Goal: Book appointment/travel/reservation

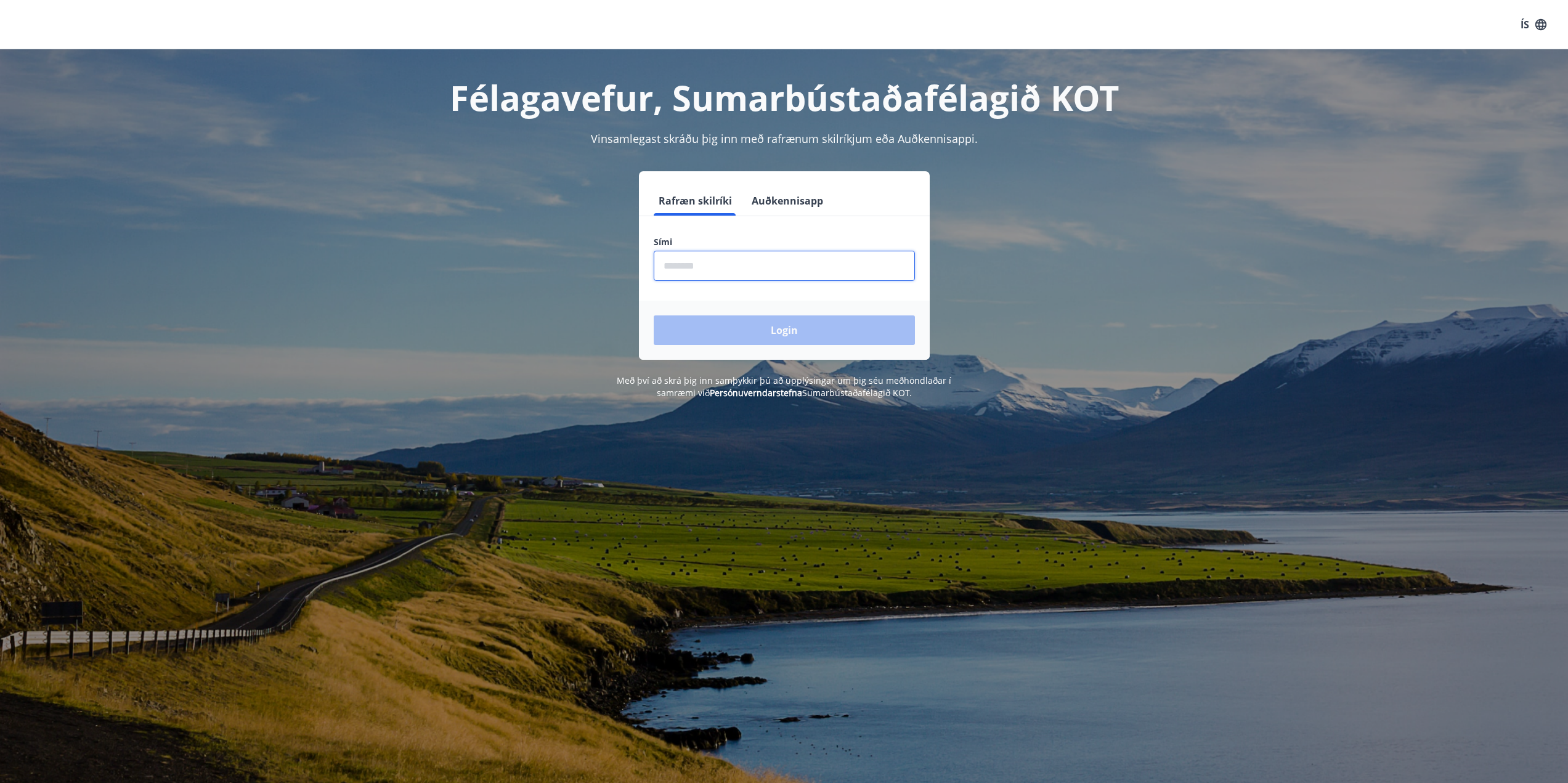
click at [777, 254] on input "phone" at bounding box center [784, 266] width 261 height 30
type input "********"
click at [813, 327] on button "Login" at bounding box center [784, 330] width 261 height 30
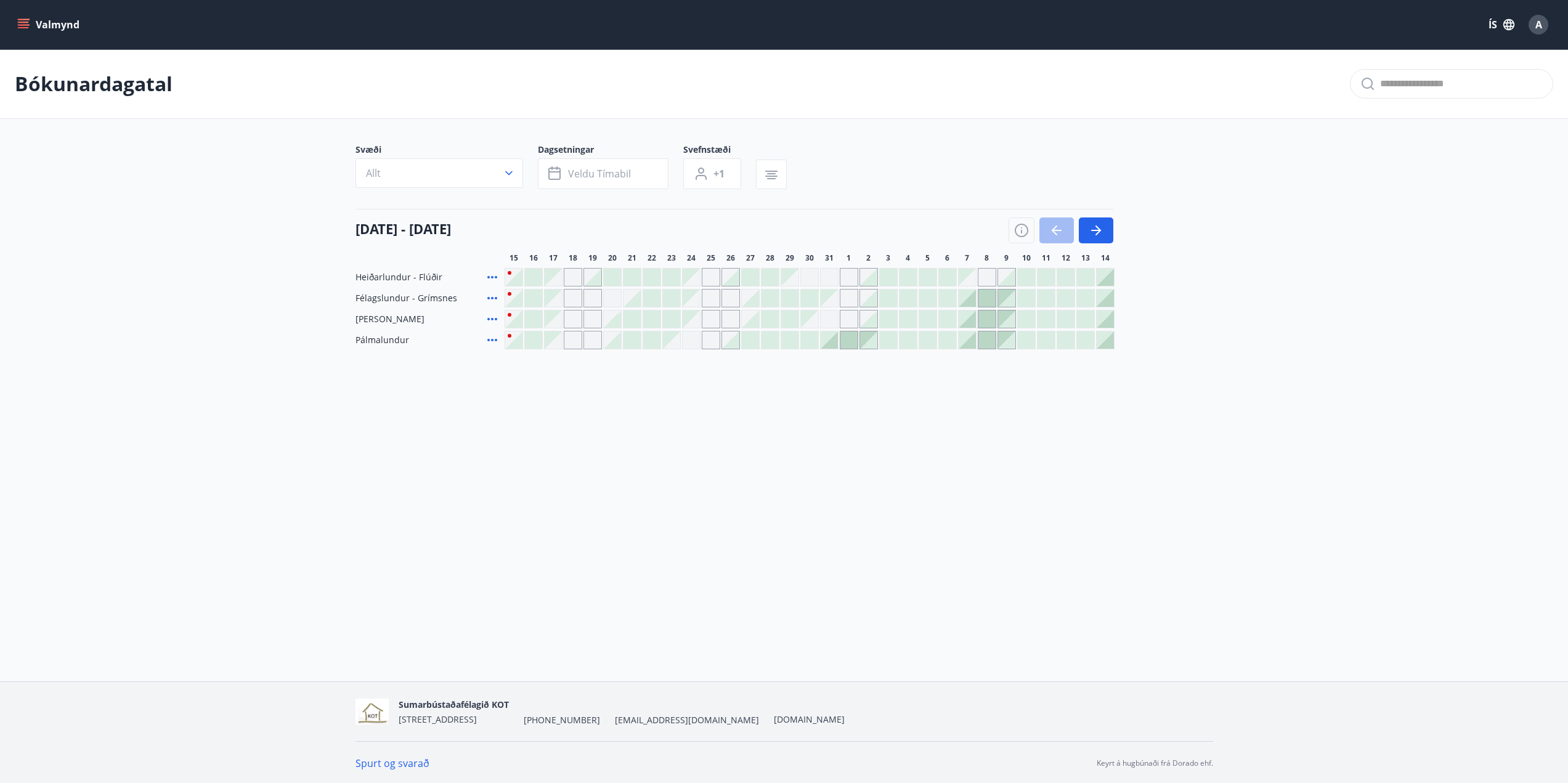
click at [693, 281] on div "Gráir dagar eru ekki bókanlegir" at bounding box center [691, 277] width 17 height 17
click at [733, 278] on div at bounding box center [730, 277] width 17 height 17
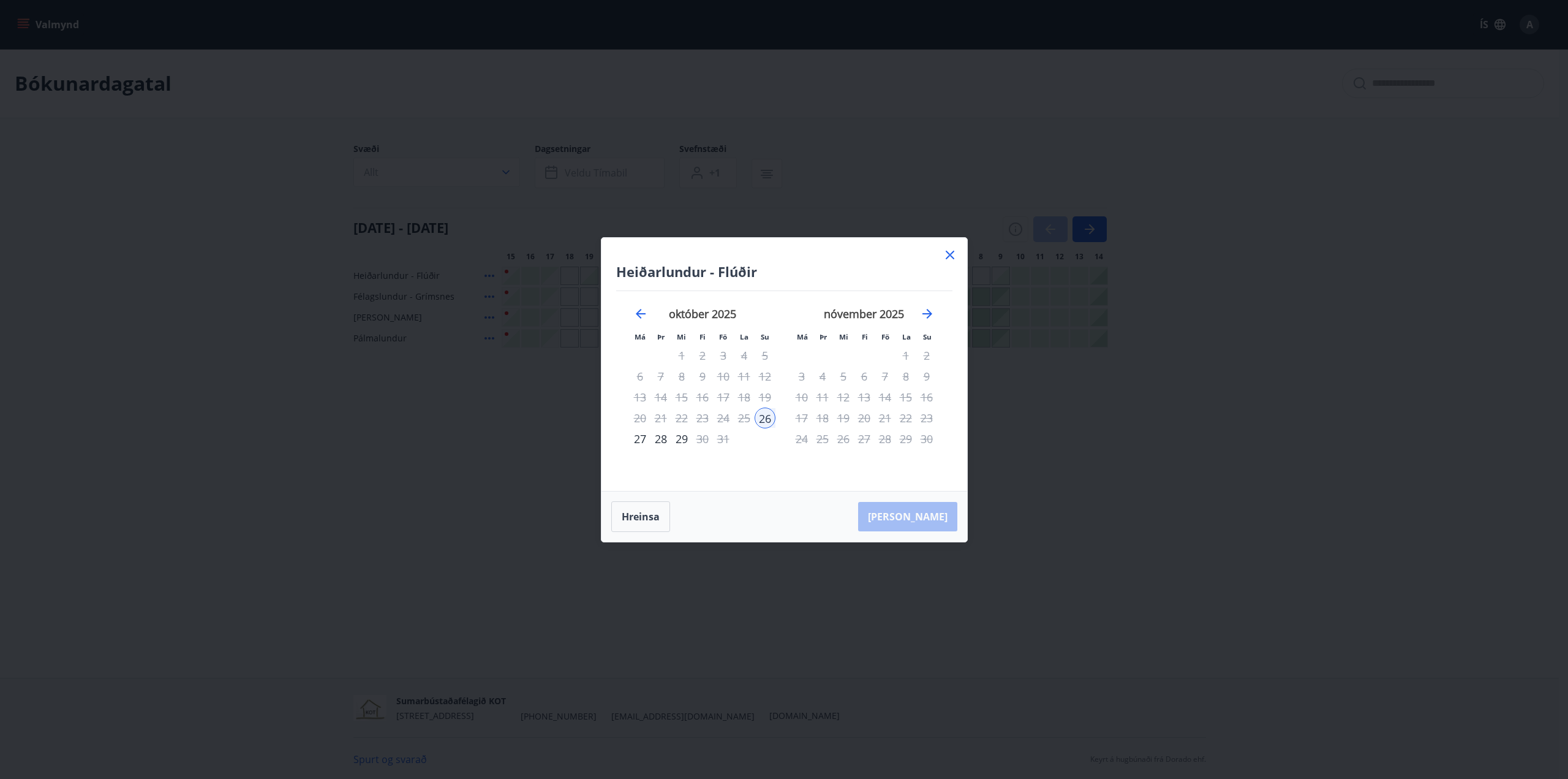
click at [947, 253] on icon at bounding box center [950, 255] width 14 height 14
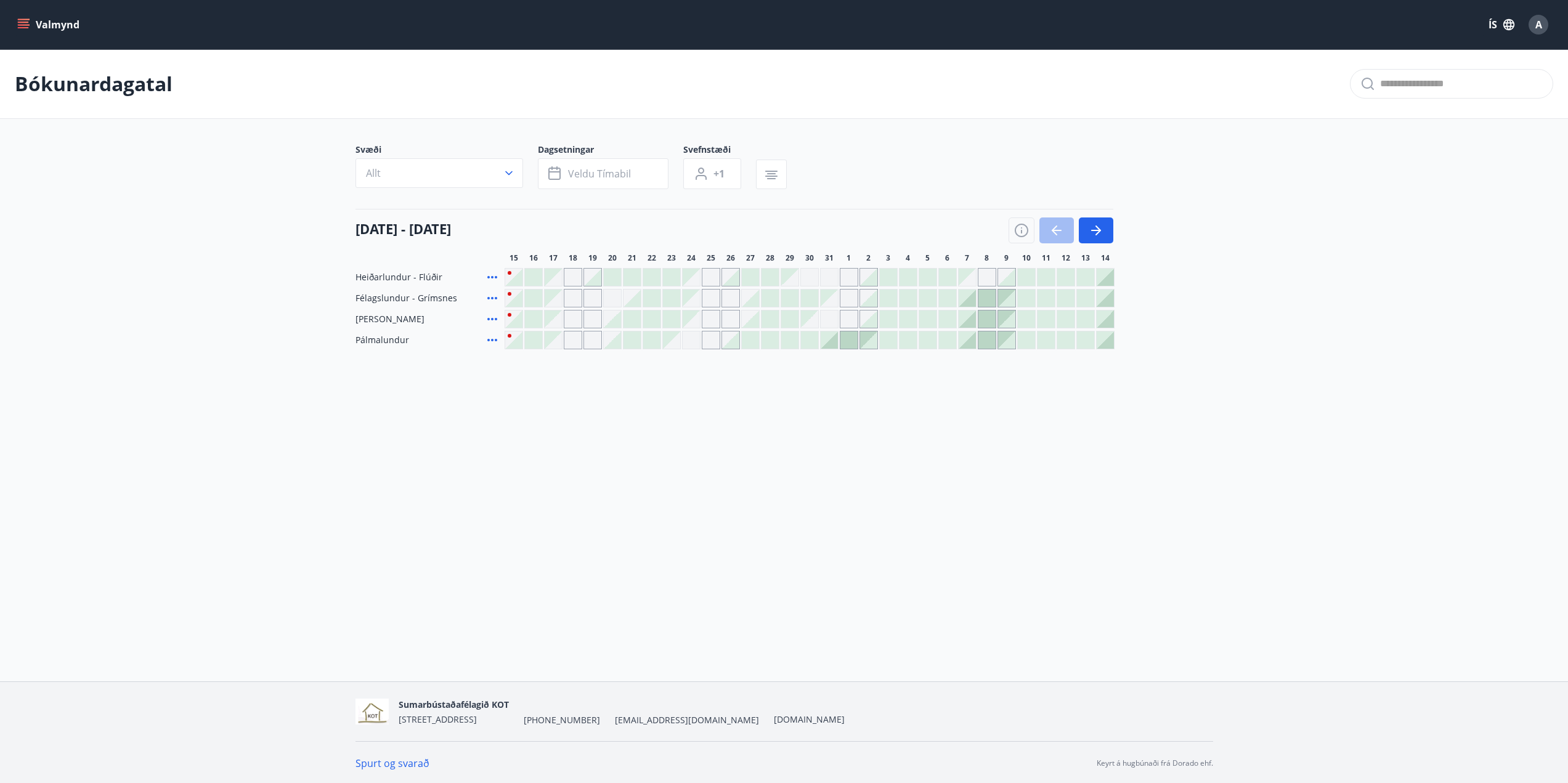
click at [690, 315] on div "Gráir dagar eru ekki bókanlegir" at bounding box center [691, 319] width 17 height 17
click at [751, 318] on div at bounding box center [751, 319] width 17 height 17
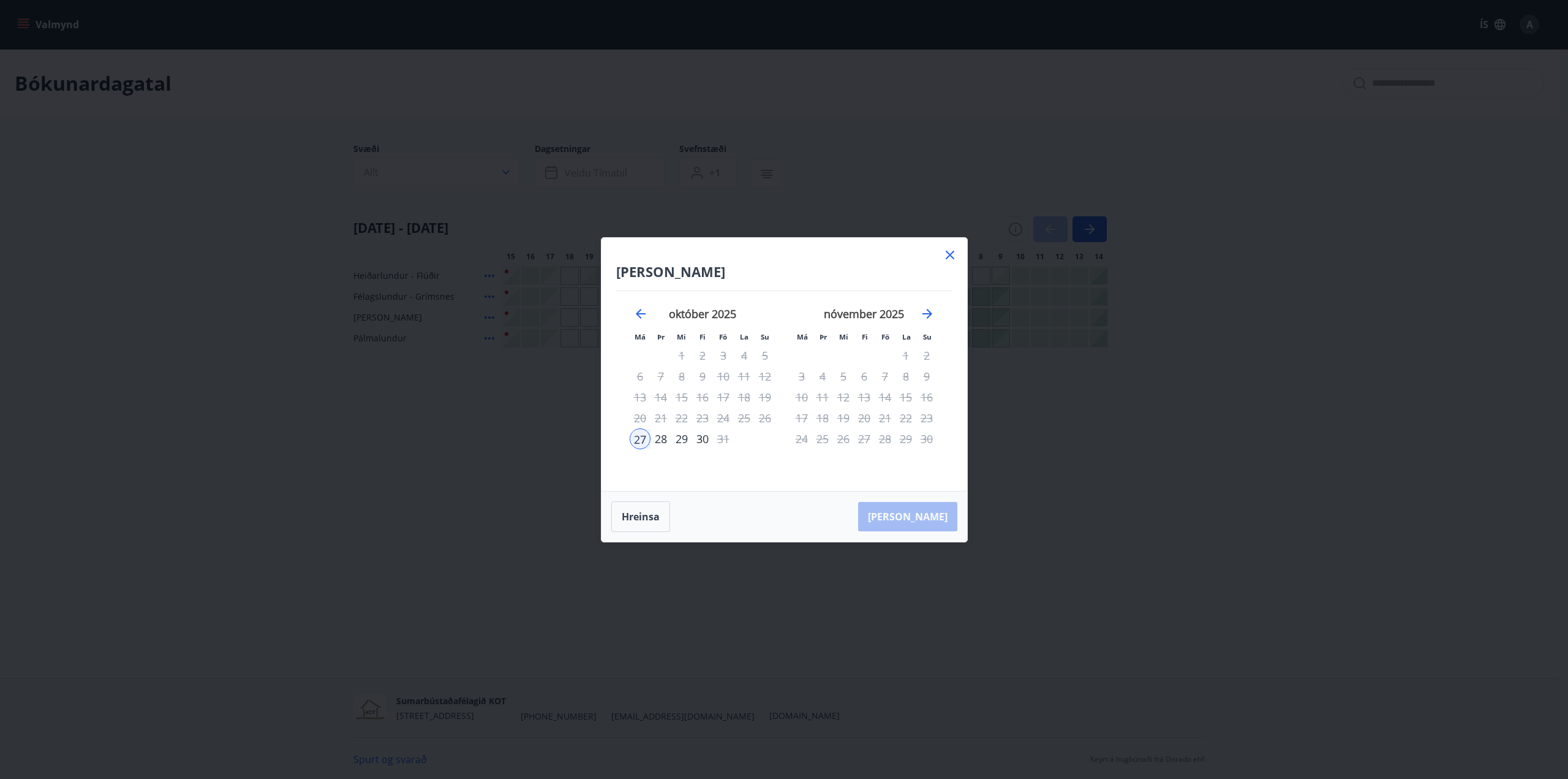
click at [721, 440] on div "31" at bounding box center [723, 438] width 21 height 21
click at [948, 255] on icon at bounding box center [950, 255] width 14 height 14
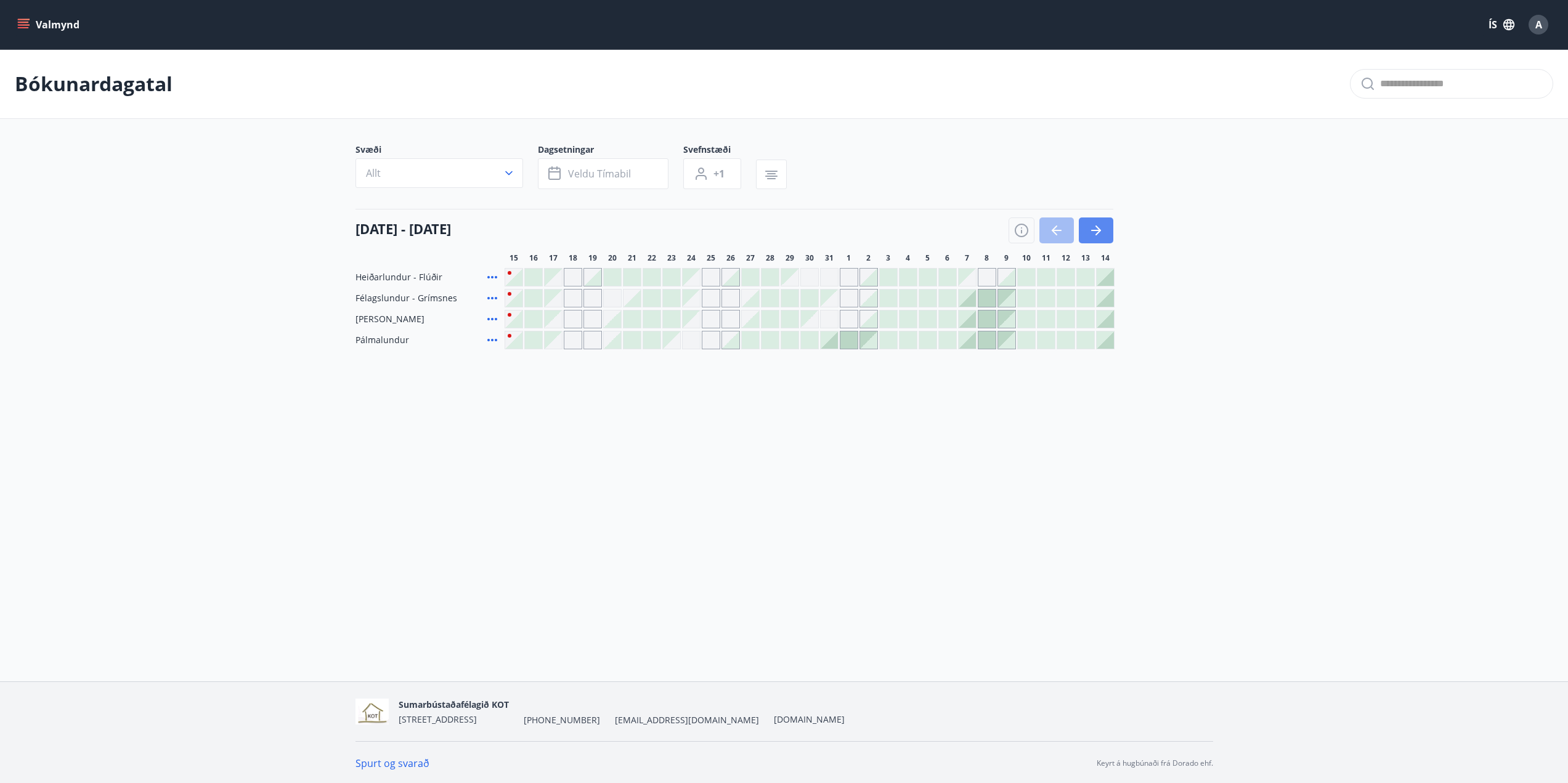
click at [1104, 231] on button "button" at bounding box center [1096, 231] width 35 height 26
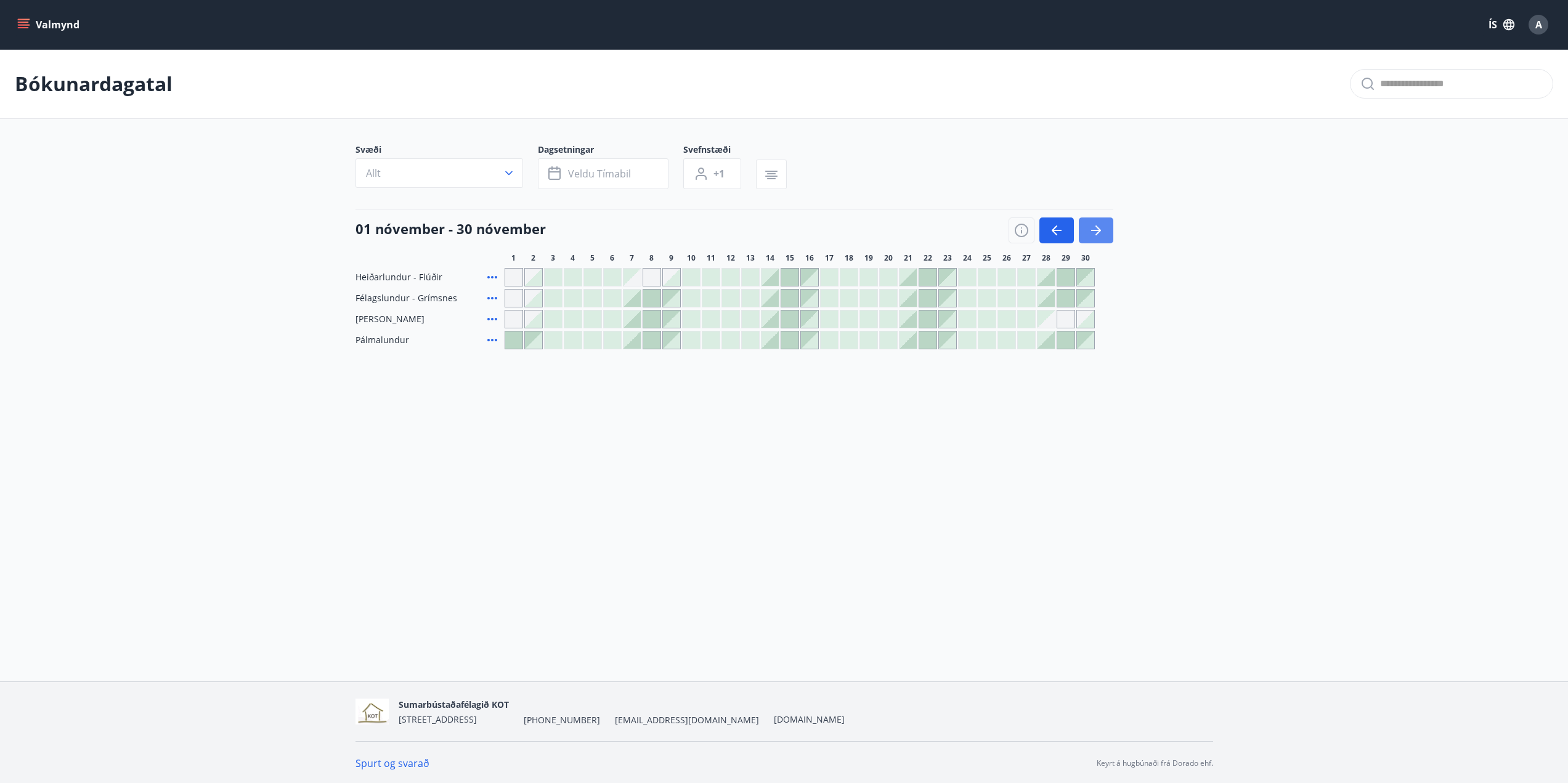
click at [1103, 231] on icon "button" at bounding box center [1096, 230] width 14 height 14
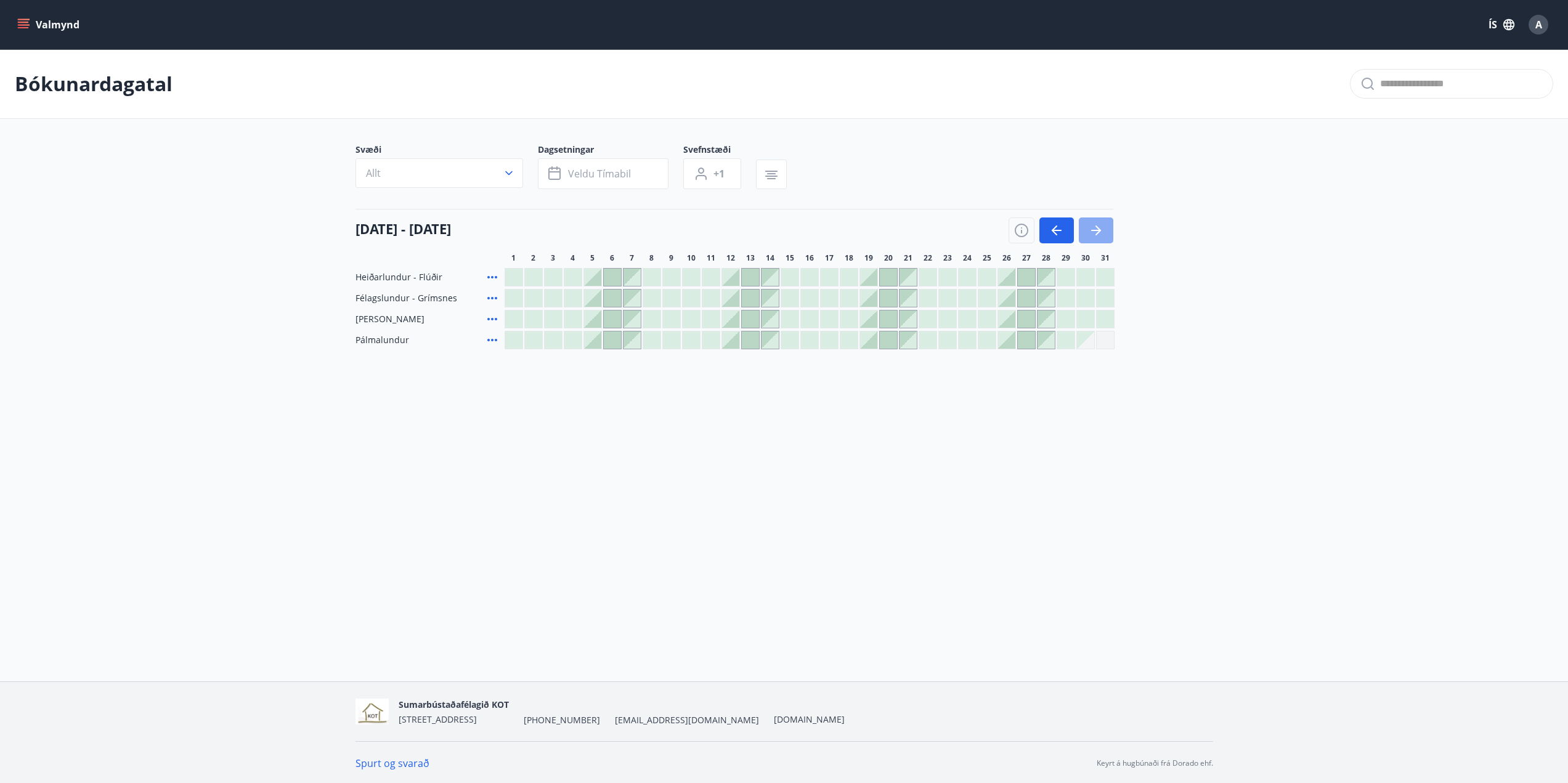
click at [1103, 231] on icon "button" at bounding box center [1096, 230] width 14 height 14
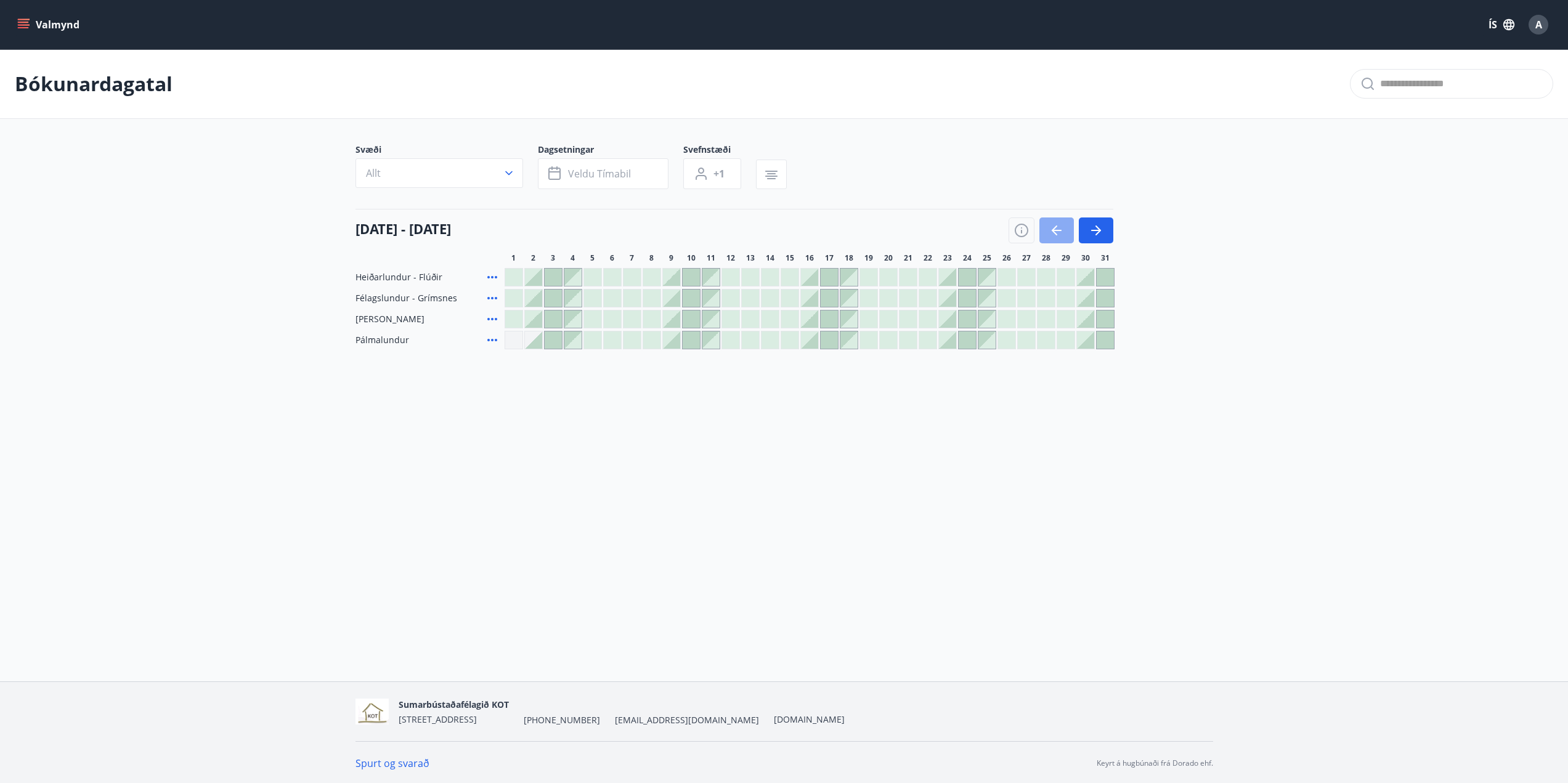
click at [1049, 231] on icon "button" at bounding box center [1057, 230] width 14 height 14
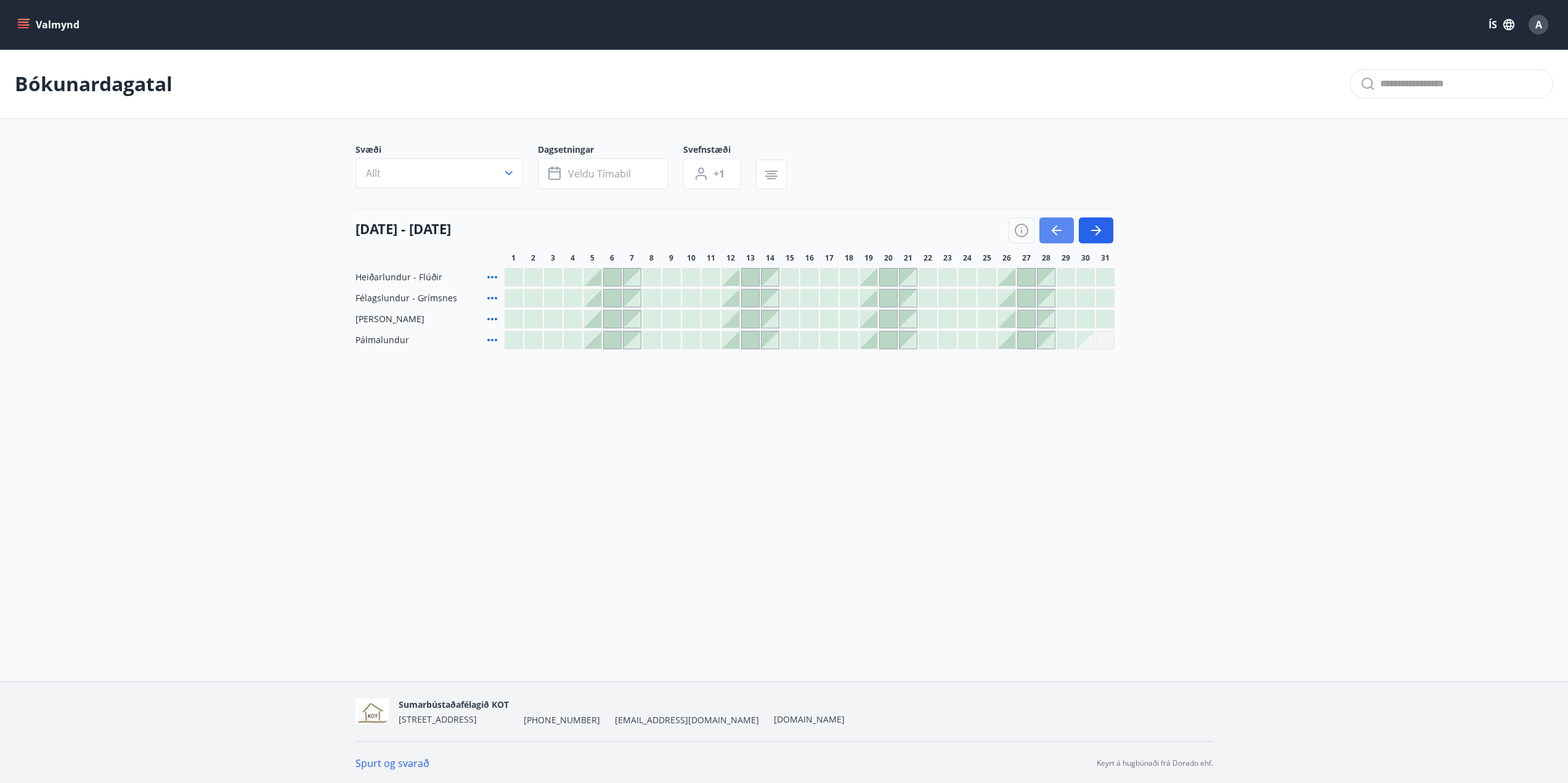
click at [1049, 231] on icon "button" at bounding box center [1057, 230] width 14 height 14
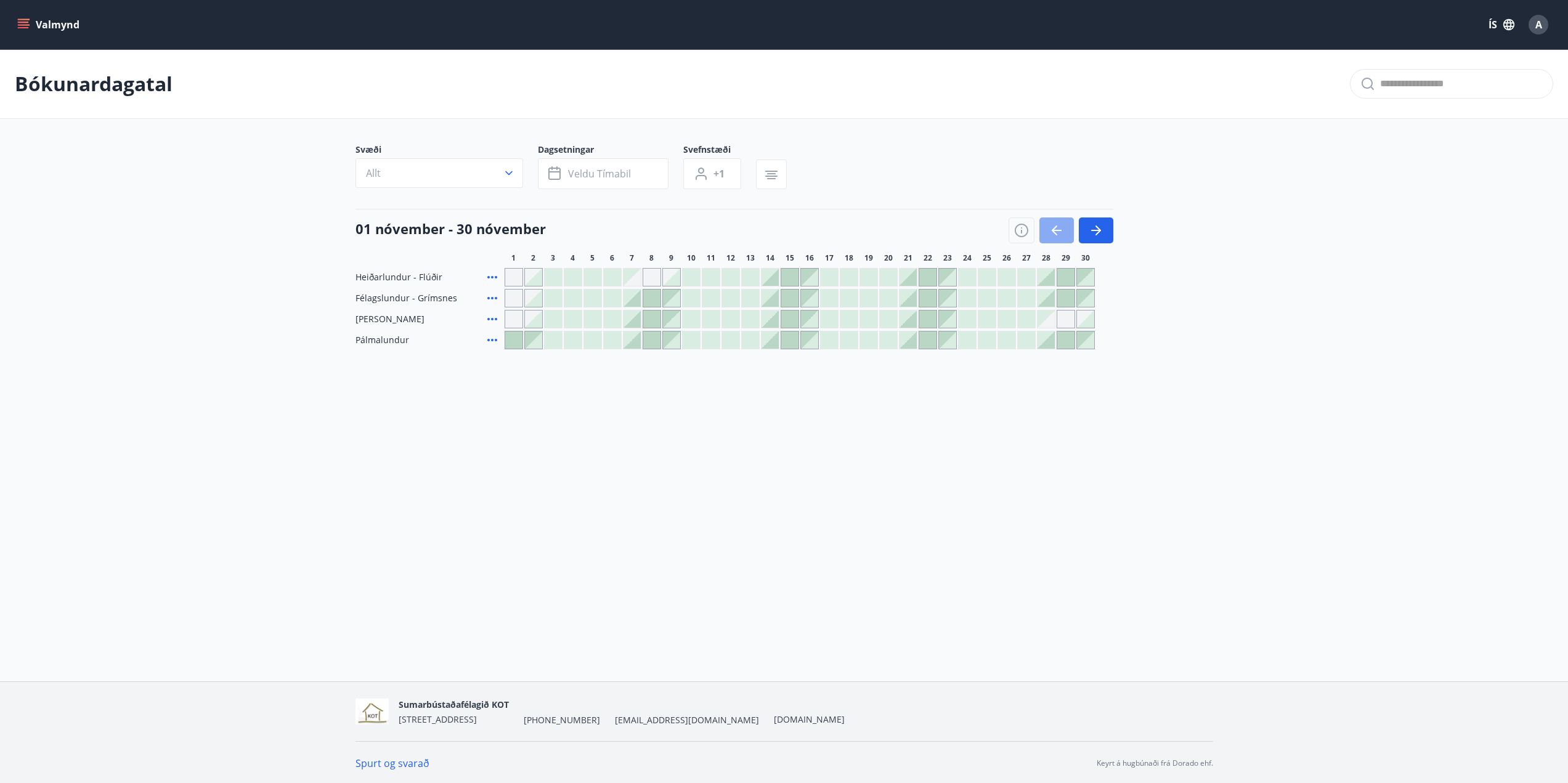
click at [1049, 231] on icon "button" at bounding box center [1057, 230] width 14 height 14
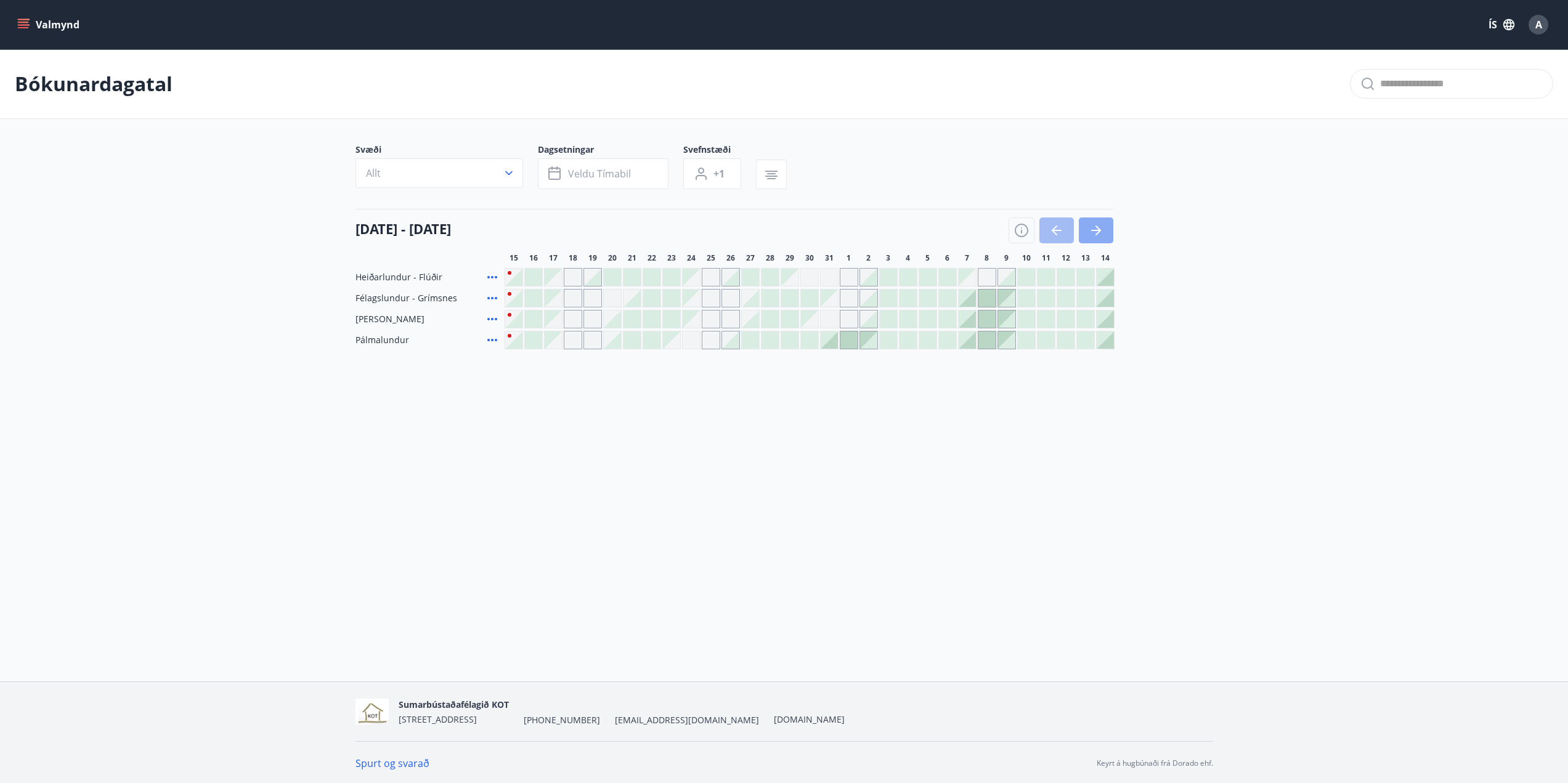
click at [1090, 231] on icon "button" at bounding box center [1096, 230] width 14 height 14
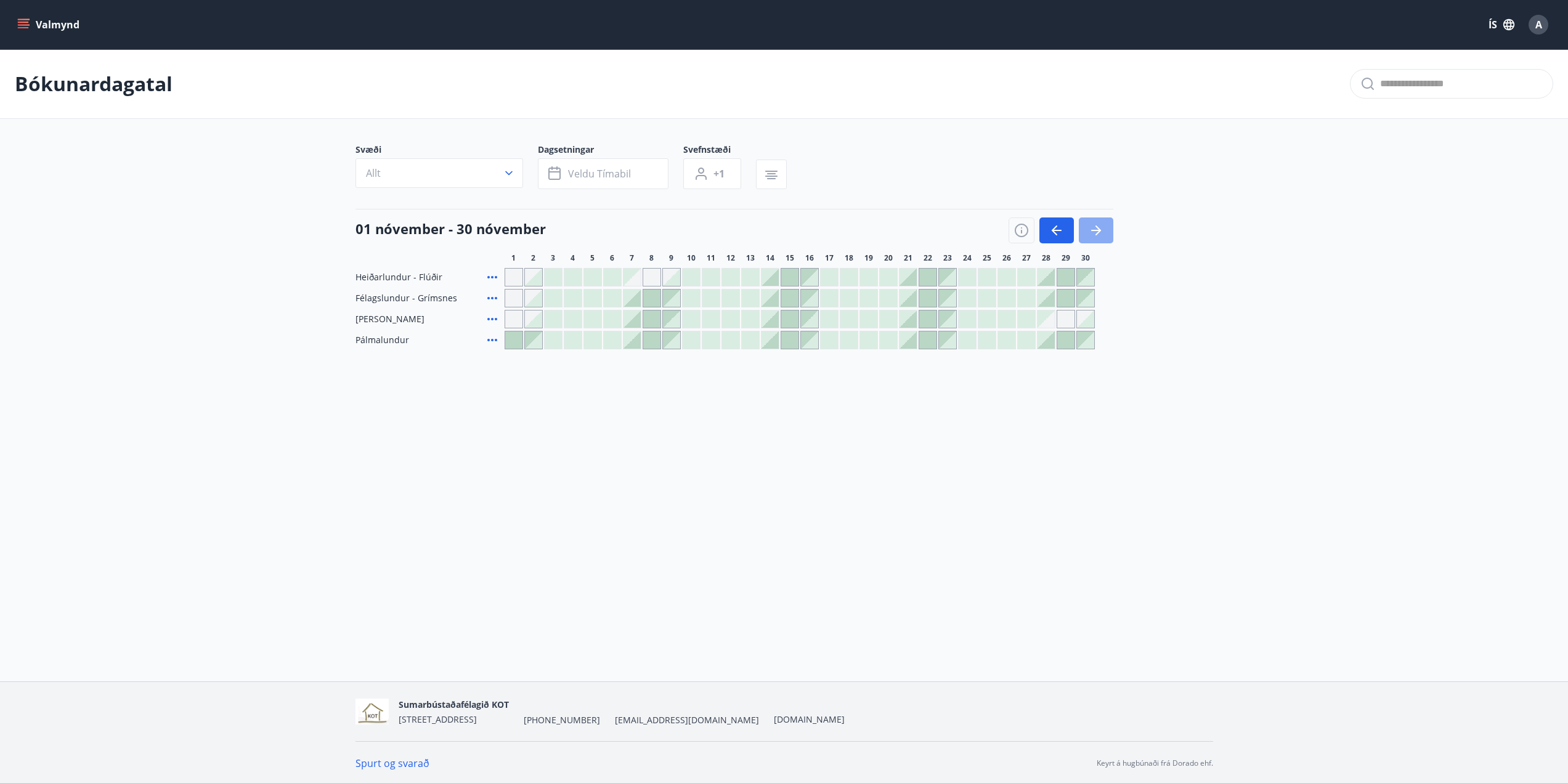
click at [1090, 231] on icon "button" at bounding box center [1096, 230] width 14 height 14
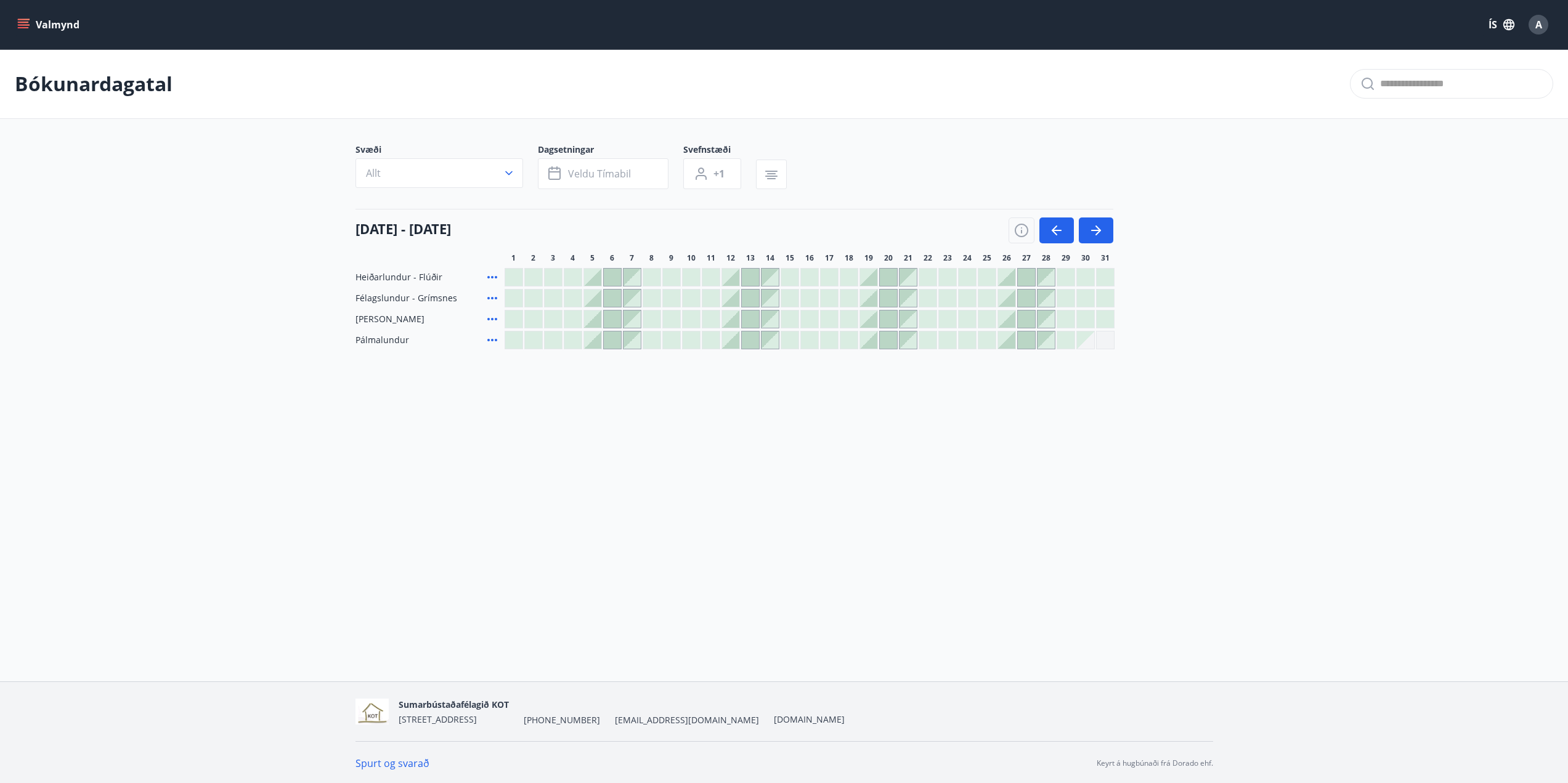
click at [1002, 334] on div at bounding box center [1007, 340] width 17 height 17
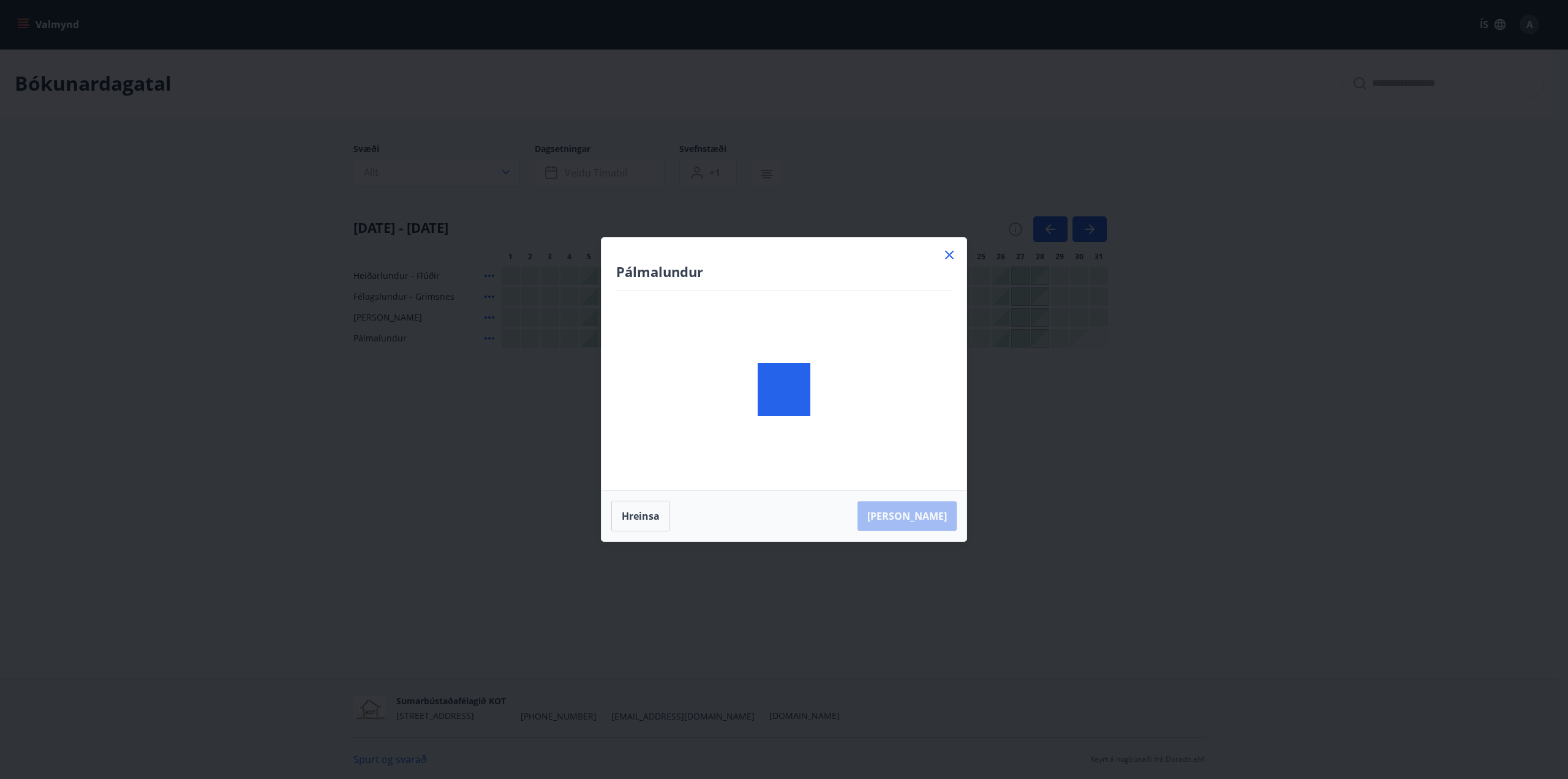
click at [951, 255] on icon at bounding box center [949, 255] width 14 height 14
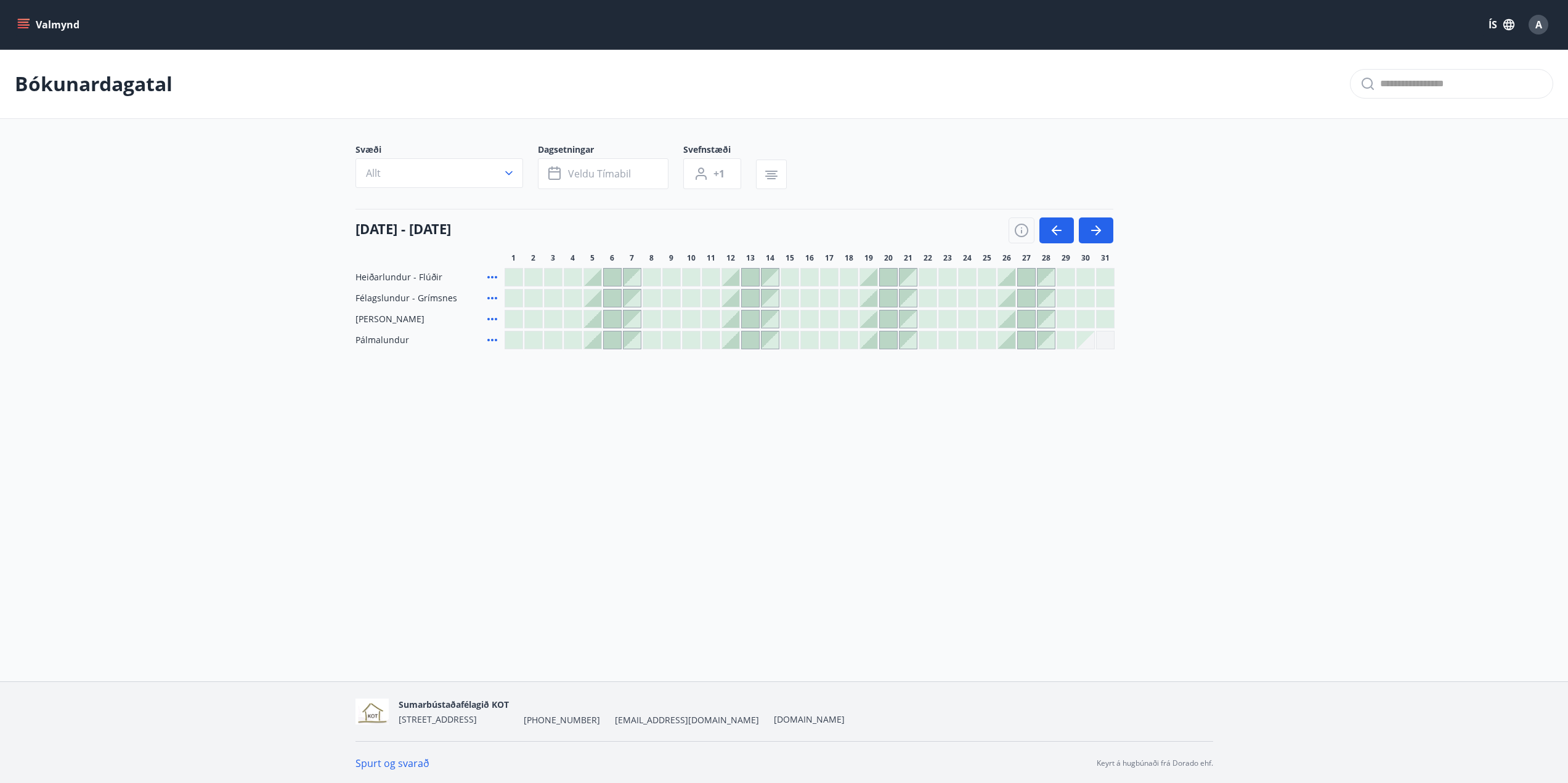
click at [1002, 314] on div at bounding box center [1007, 319] width 17 height 17
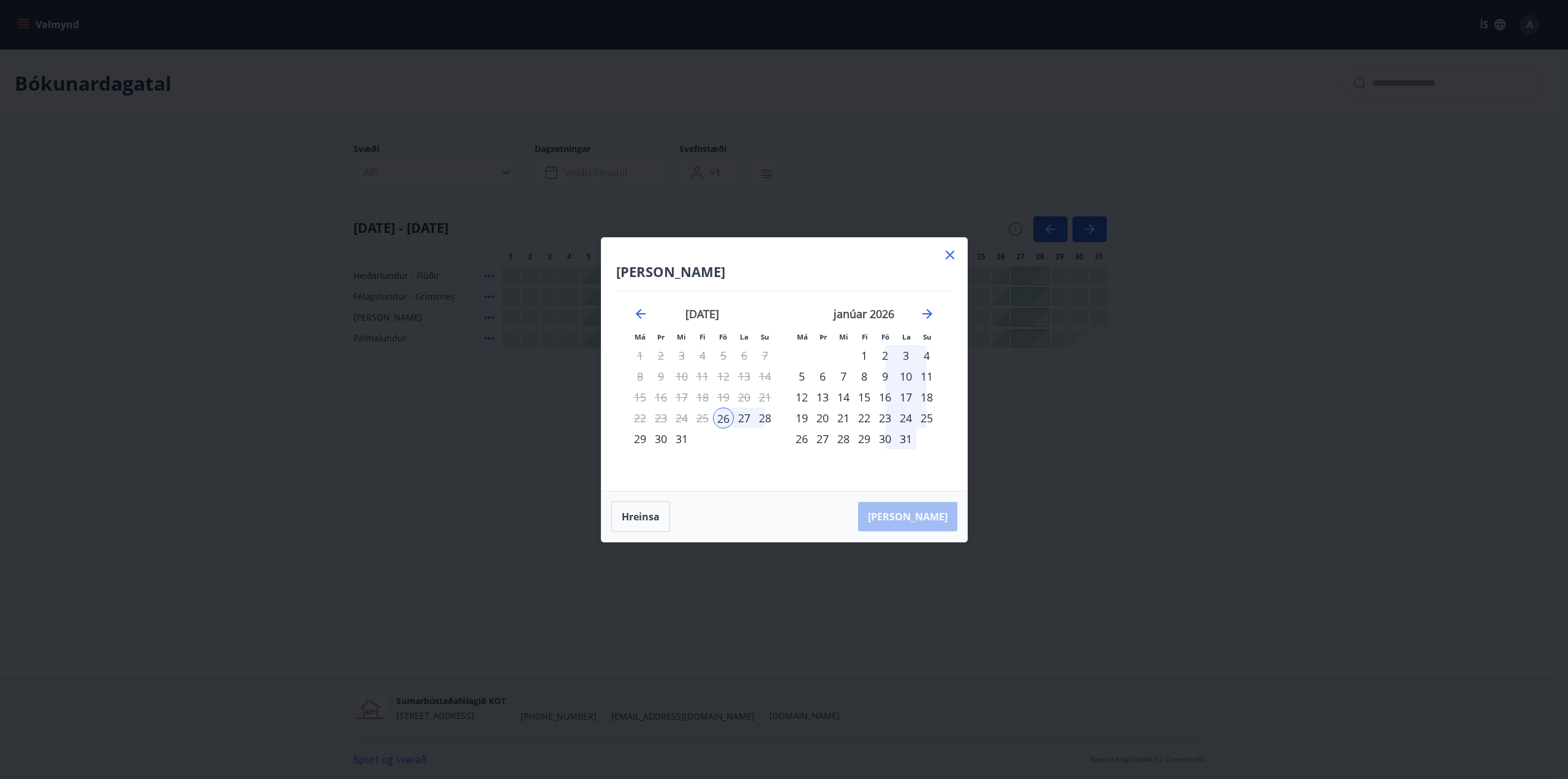
click at [950, 261] on icon at bounding box center [950, 255] width 14 height 14
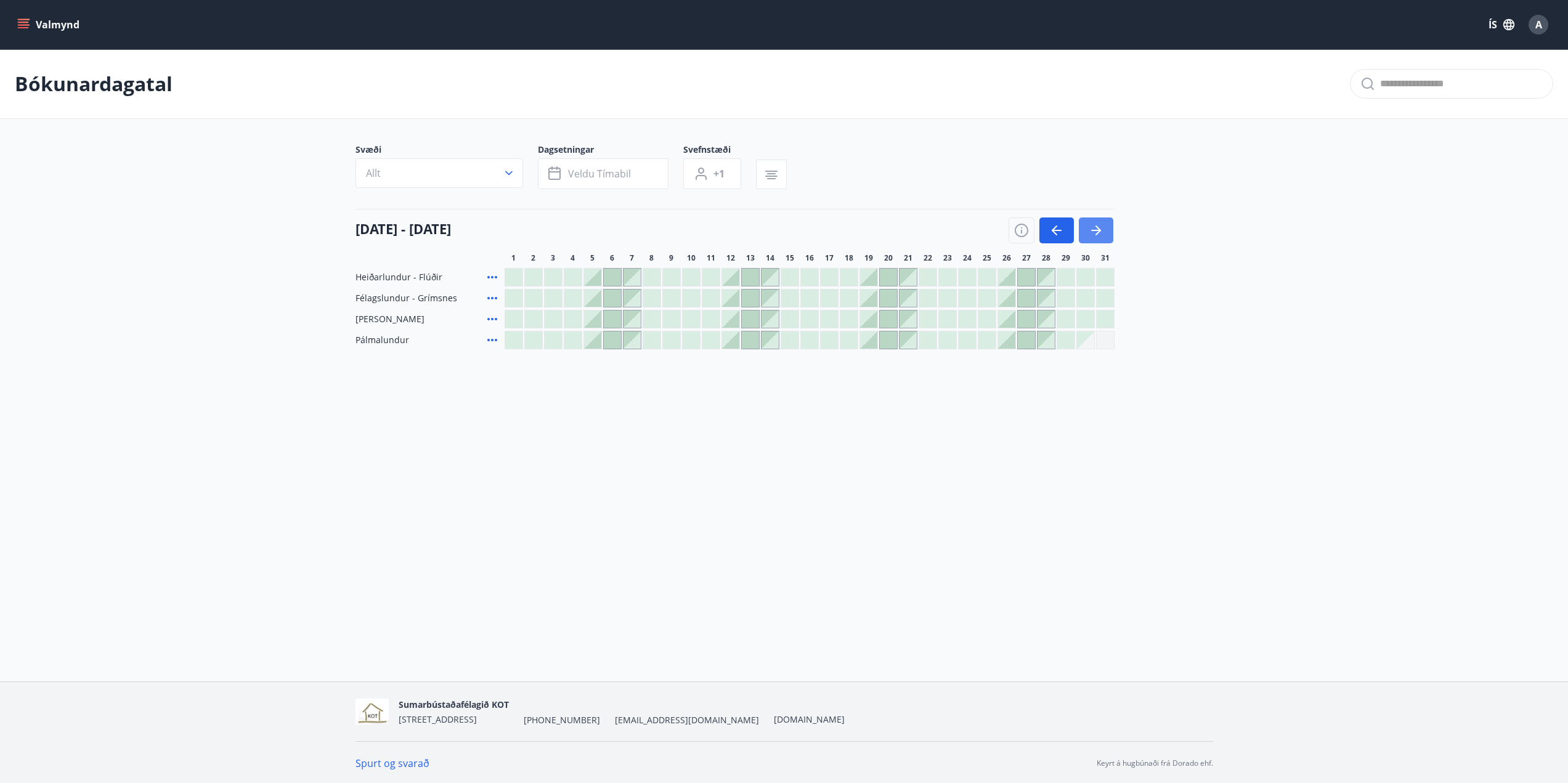
click at [1095, 226] on icon "button" at bounding box center [1096, 230] width 14 height 14
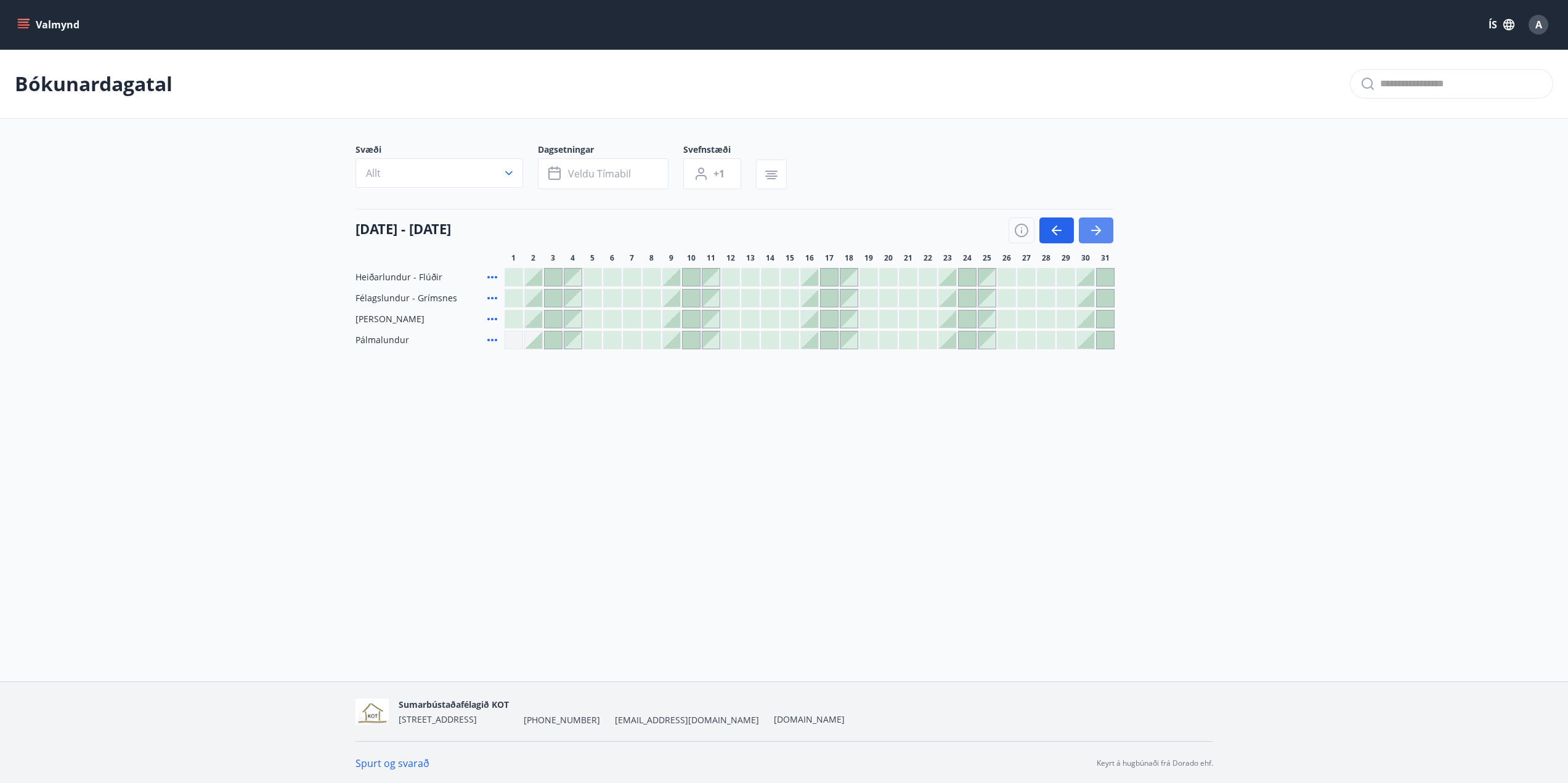
click at [1095, 226] on icon "button" at bounding box center [1096, 230] width 14 height 14
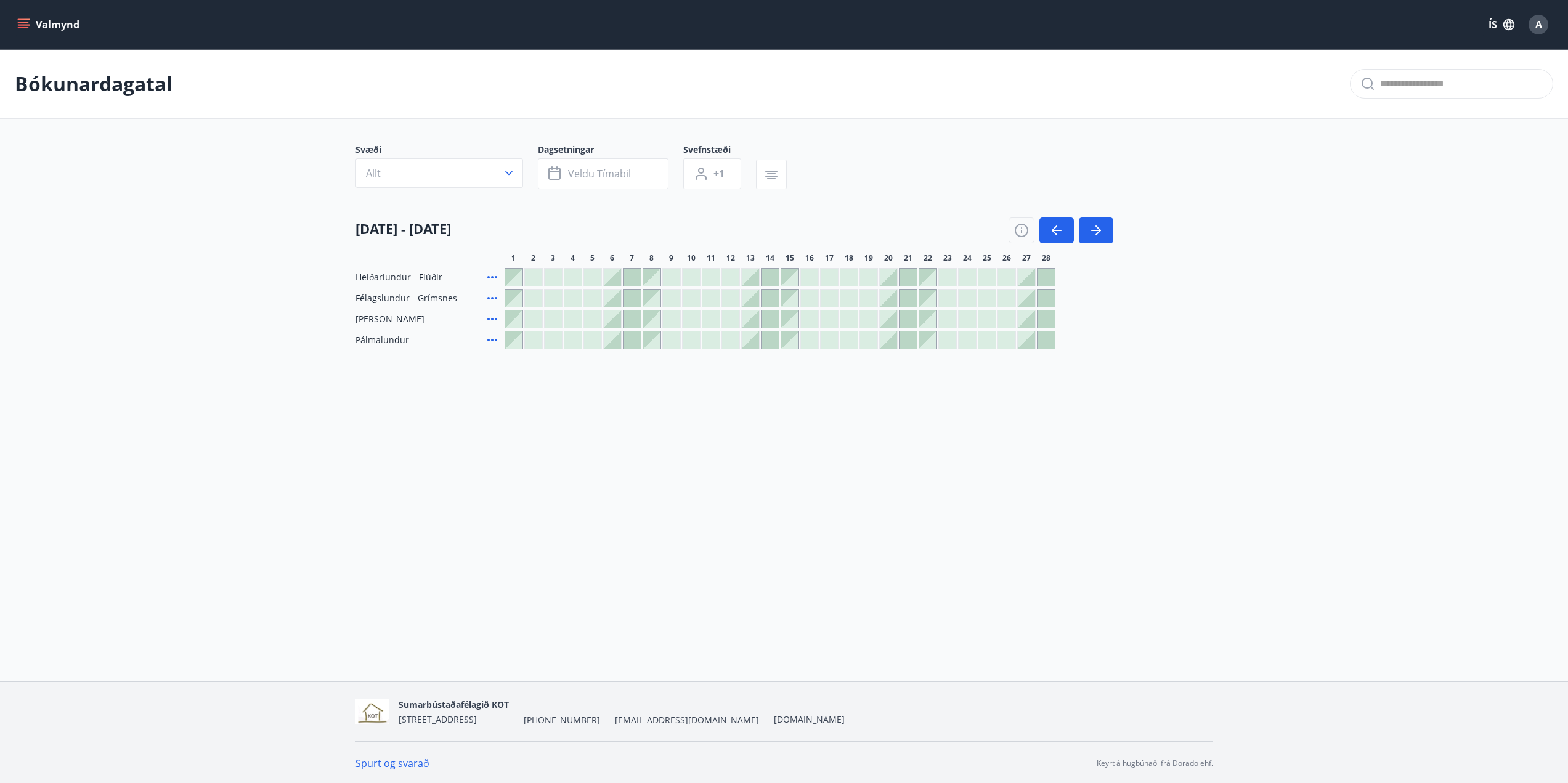
click at [886, 313] on div at bounding box center [888, 319] width 17 height 17
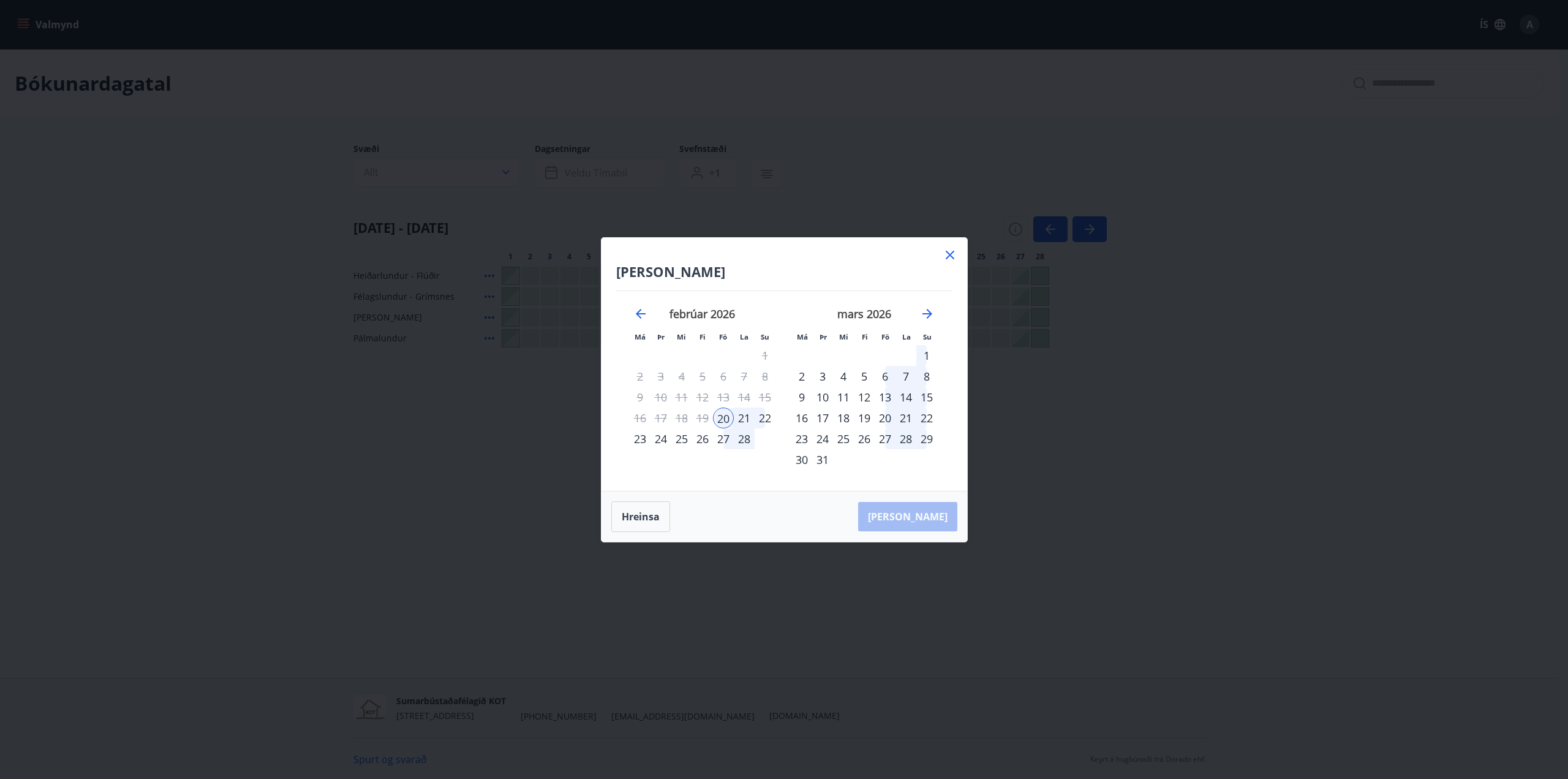
click at [636, 439] on div "23" at bounding box center [640, 438] width 21 height 21
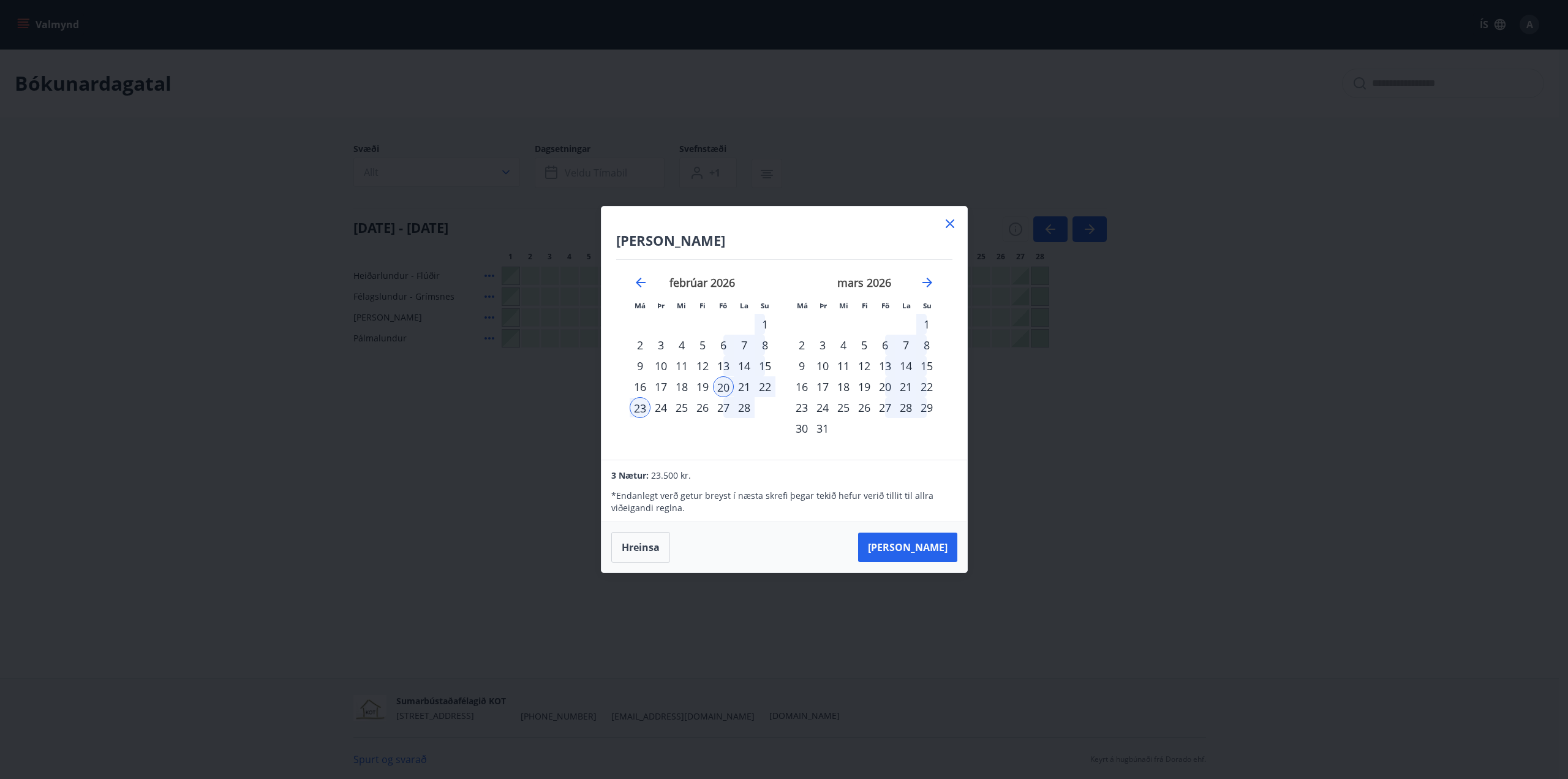
click at [764, 384] on div "22" at bounding box center [764, 386] width 21 height 21
click at [725, 386] on div "20" at bounding box center [723, 386] width 21 height 21
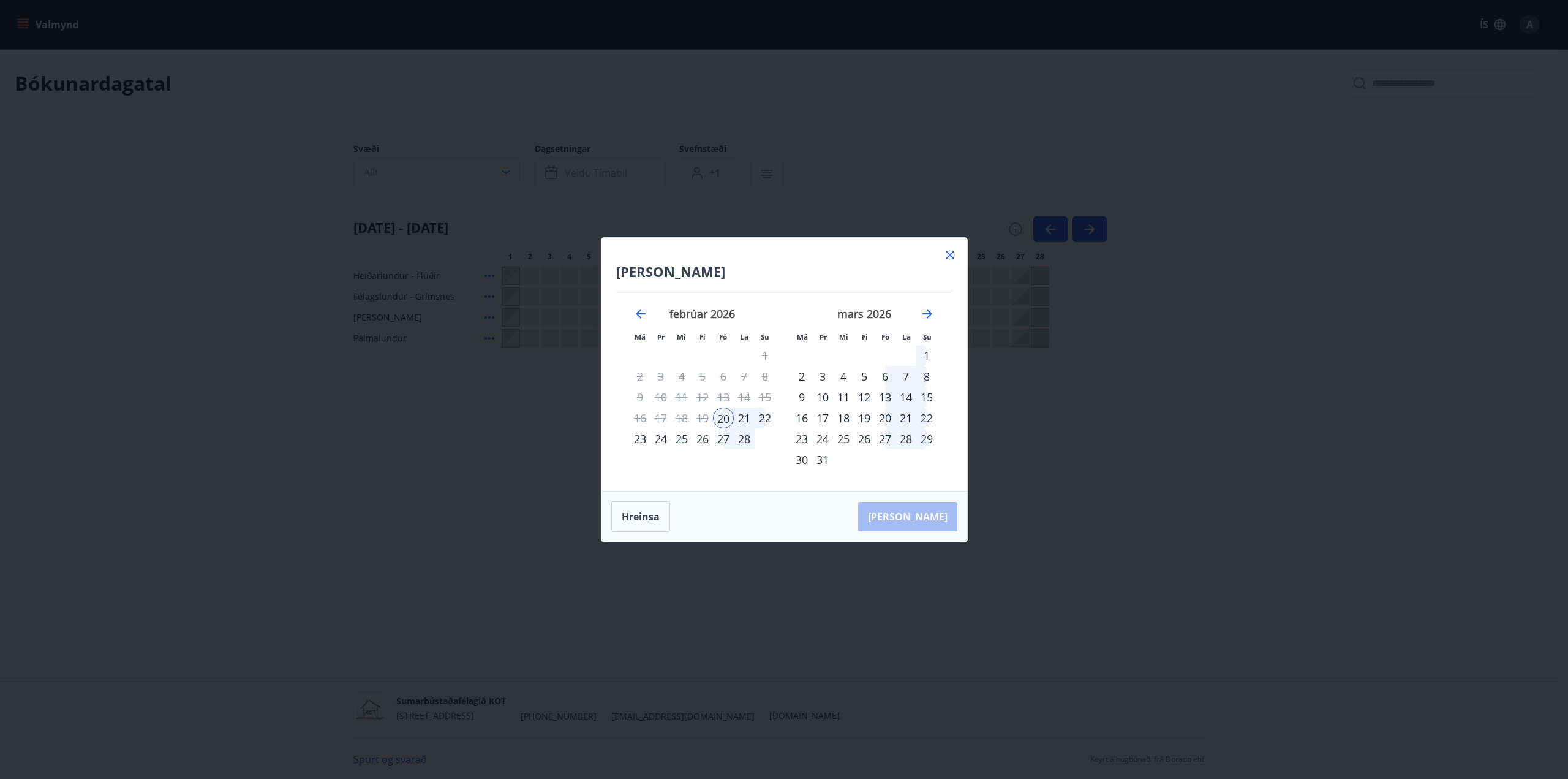
click at [761, 418] on div "22" at bounding box center [764, 417] width 21 height 21
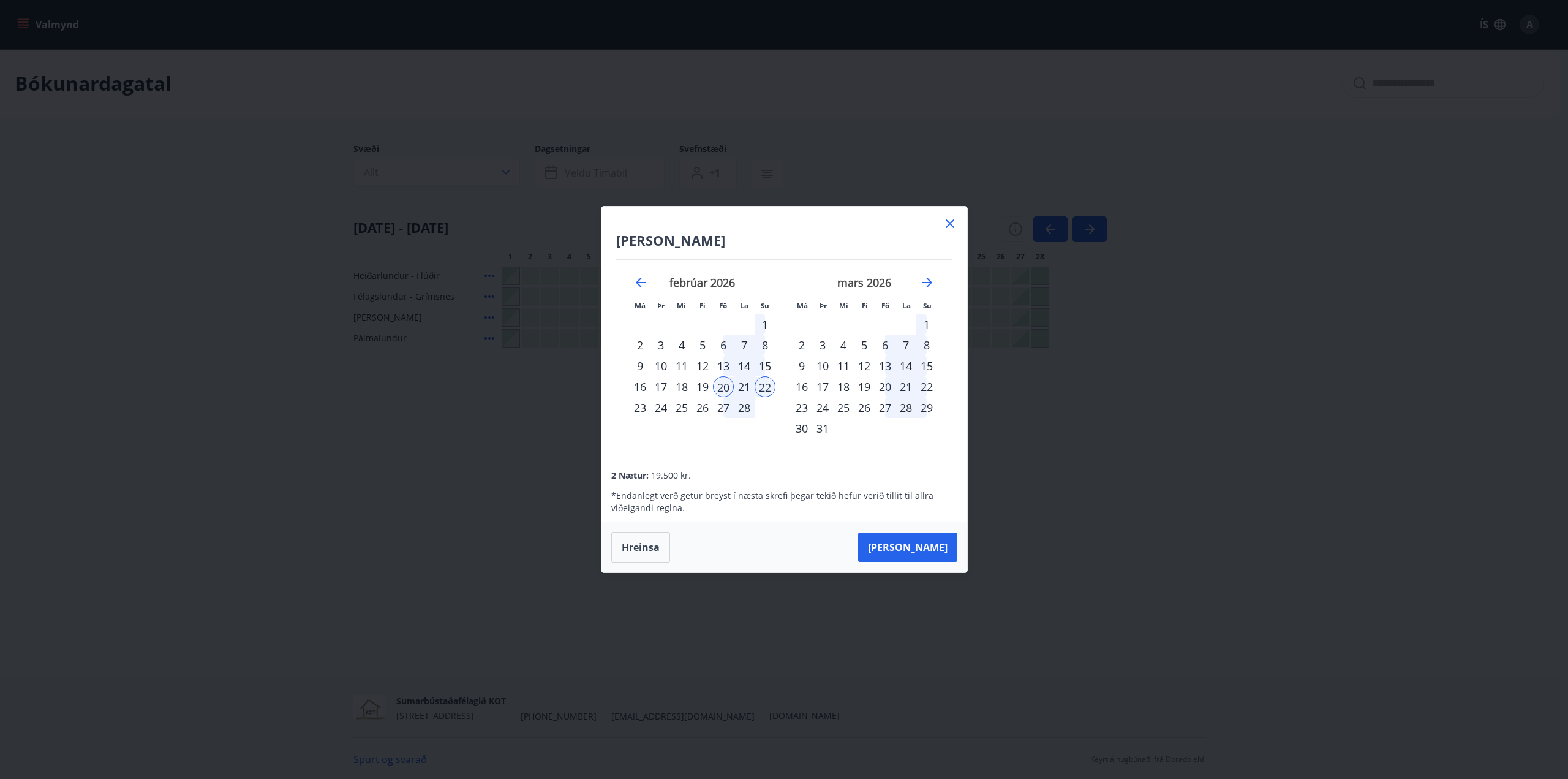
click at [640, 405] on div "23" at bounding box center [640, 407] width 21 height 21
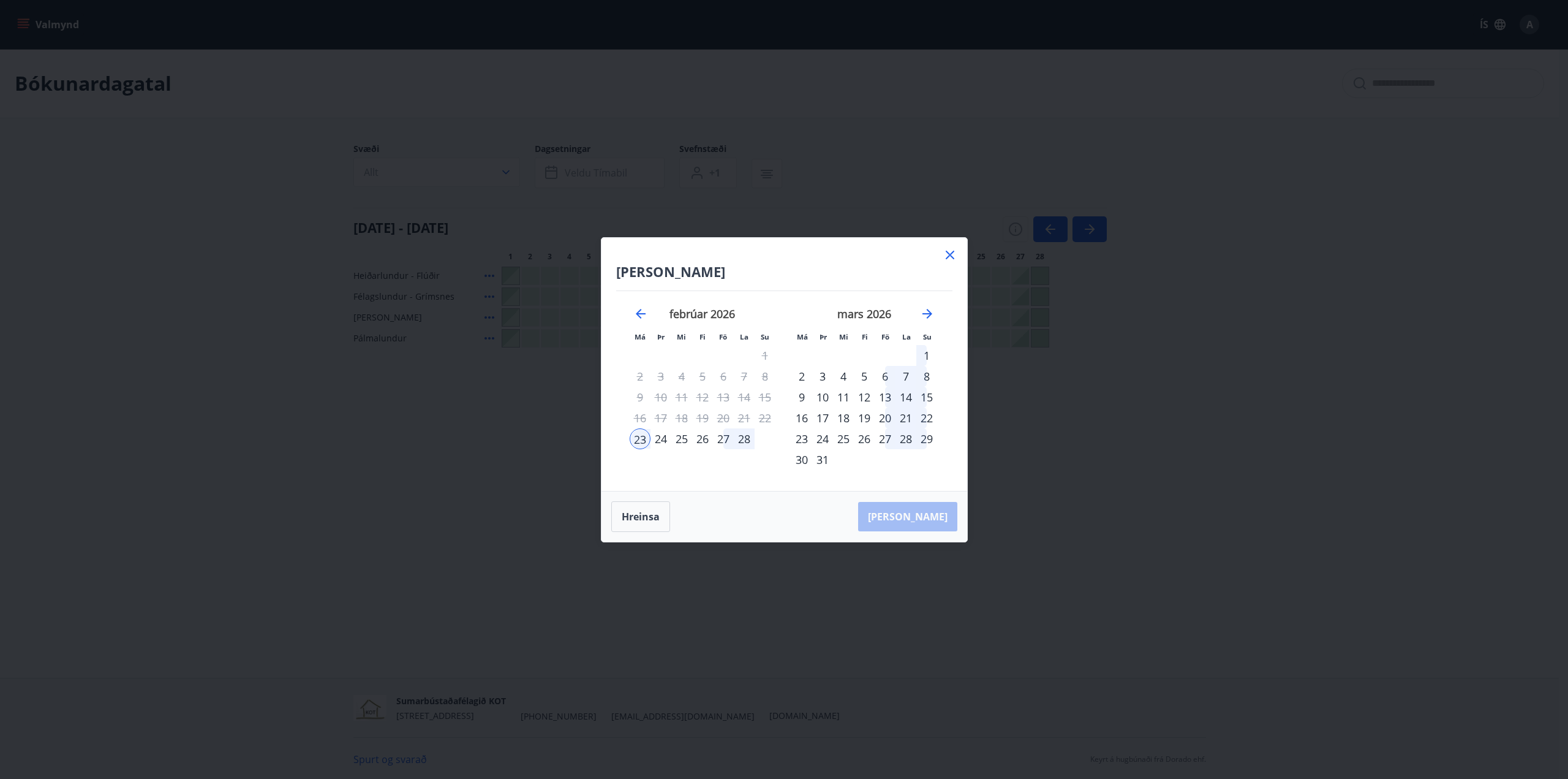
click at [945, 255] on icon at bounding box center [950, 255] width 14 height 14
